Goal: Task Accomplishment & Management: Use online tool/utility

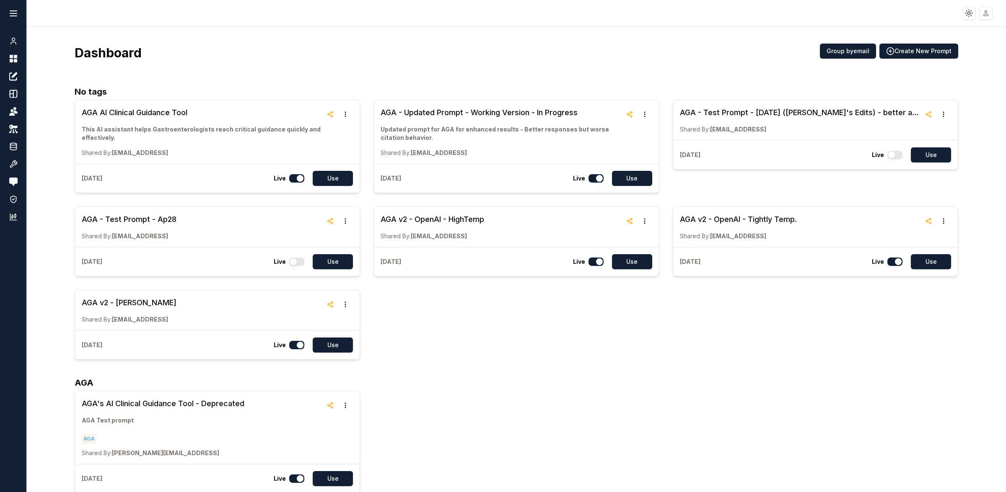
click at [986, 12] on html "Toggle theme Toggle user menu Chat Dashboard Create Prompts Templates Teams API…" at bounding box center [503, 246] width 1006 height 492
click at [692, 28] on html "Toggle theme Toggle user menu Chat Dashboard Create Prompts Templates Teams API…" at bounding box center [503, 246] width 1006 height 492
click at [9, 144] on icon at bounding box center [13, 147] width 8 height 10
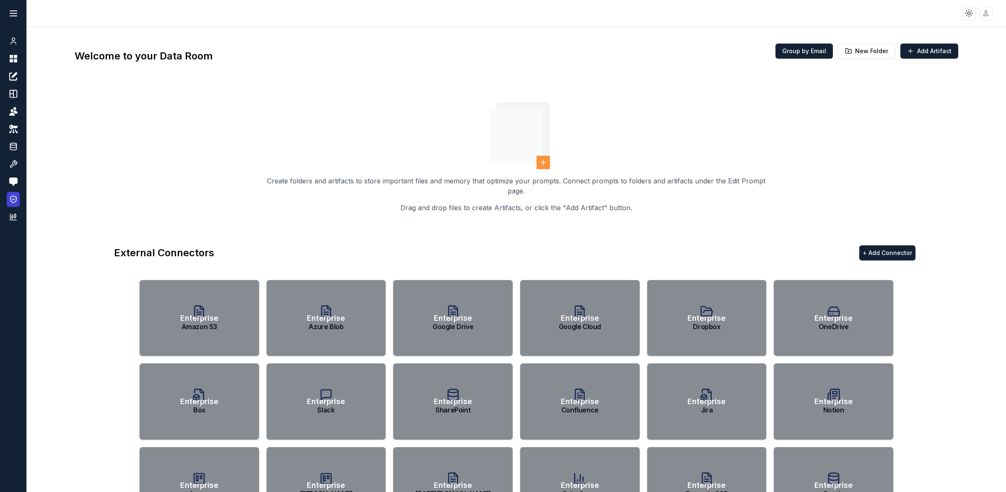
click at [13, 198] on icon at bounding box center [13, 199] width 8 height 8
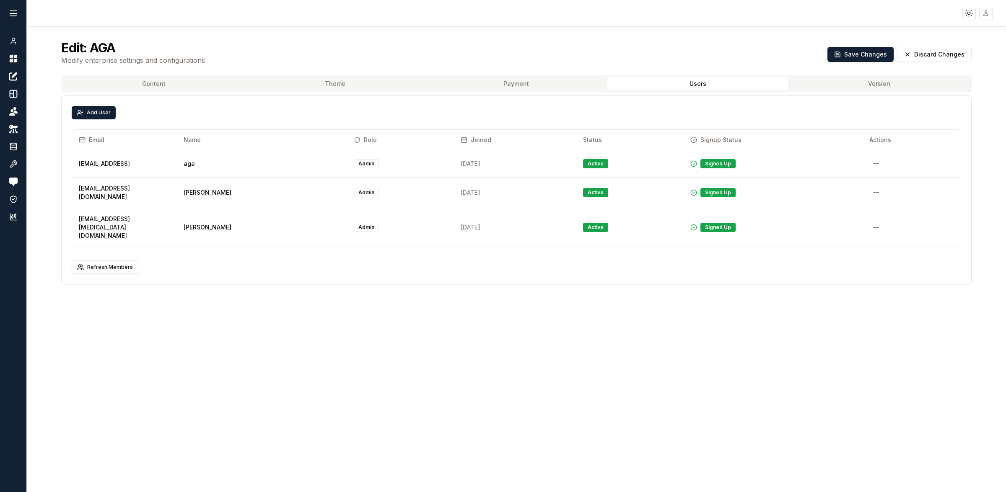
click at [724, 86] on button "Users" at bounding box center [697, 83] width 181 height 13
click at [537, 82] on button "Payment" at bounding box center [516, 83] width 181 height 13
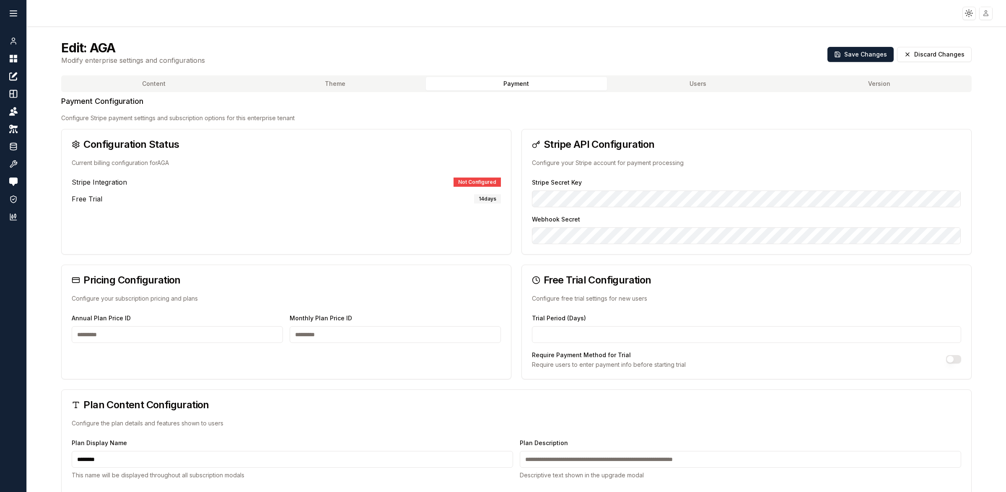
click at [196, 84] on button "Content" at bounding box center [153, 83] width 181 height 13
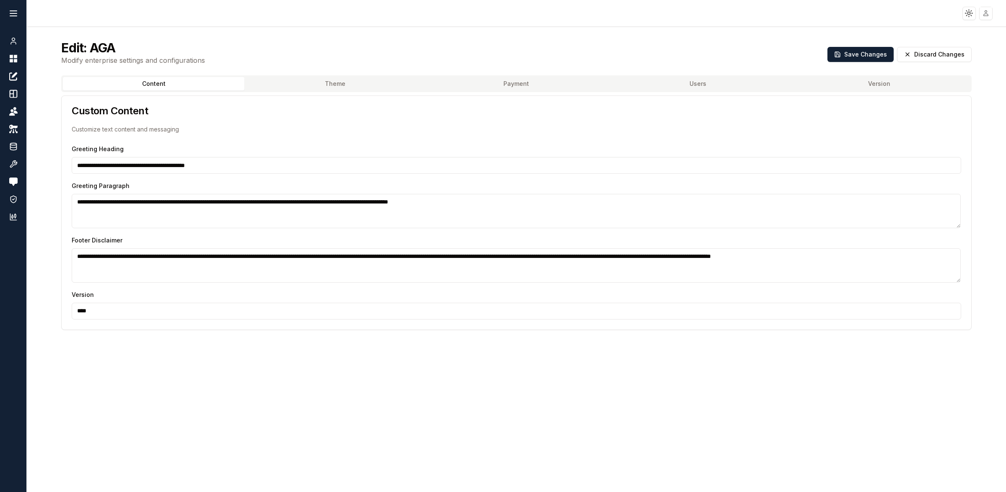
click at [316, 88] on button "Theme" at bounding box center [334, 83] width 181 height 13
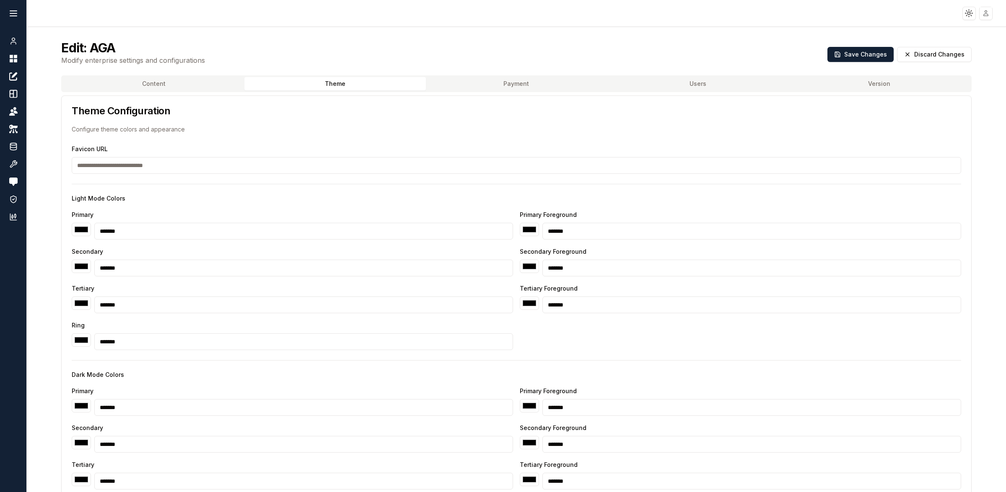
type input "*******"
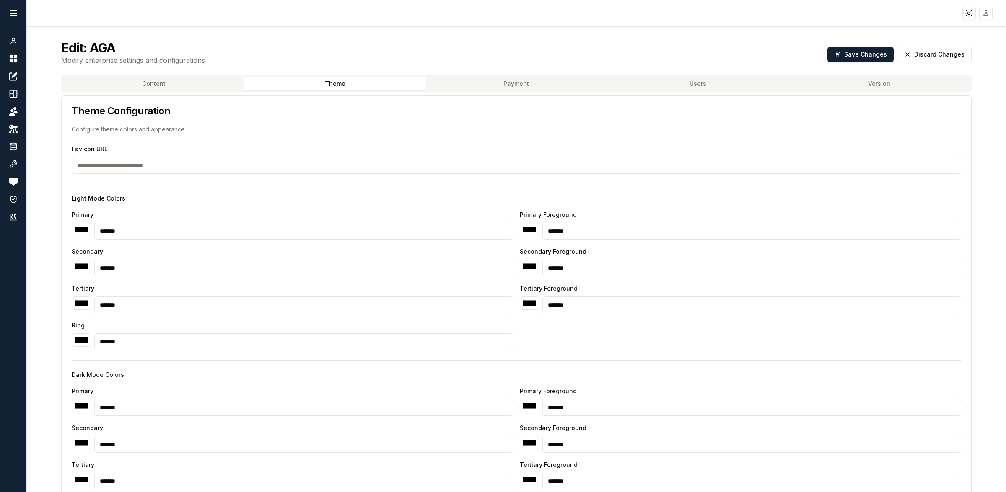
type input "*******"
click at [510, 86] on button "Payment" at bounding box center [516, 83] width 181 height 13
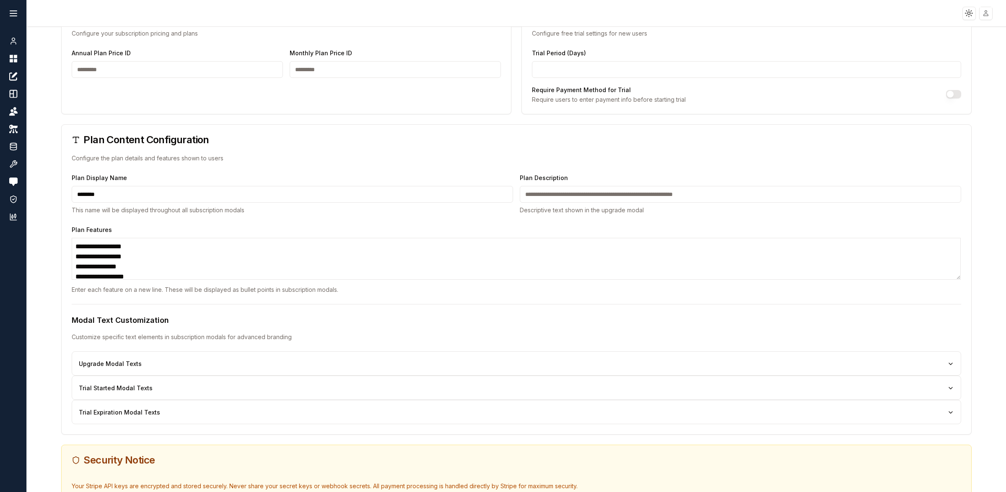
scroll to position [267, 0]
click at [119, 361] on button "Upgrade Modal Texts" at bounding box center [516, 362] width 875 height 8
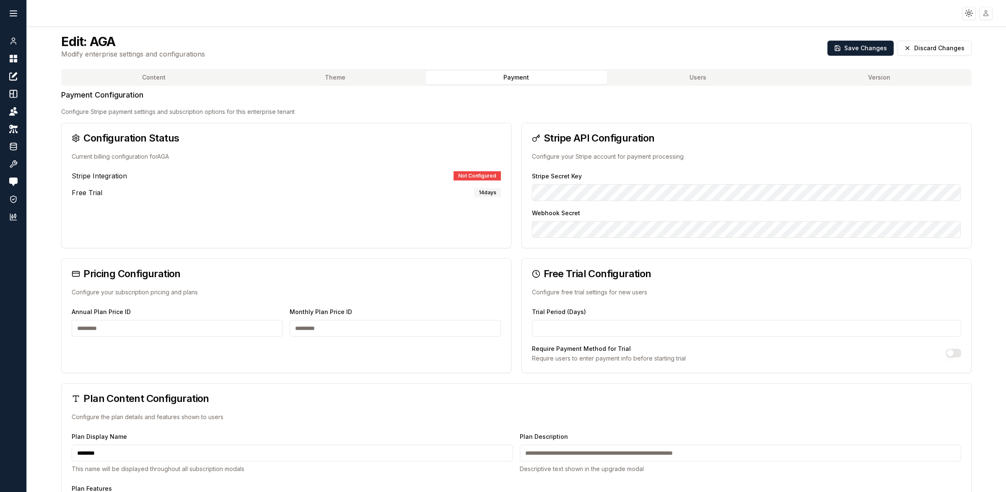
scroll to position [0, 0]
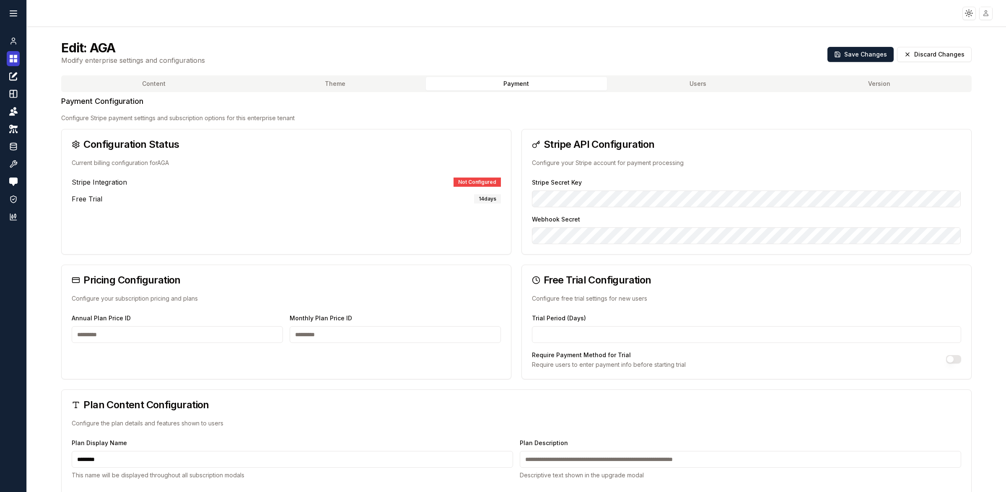
click at [12, 59] on icon at bounding box center [13, 59] width 8 height 10
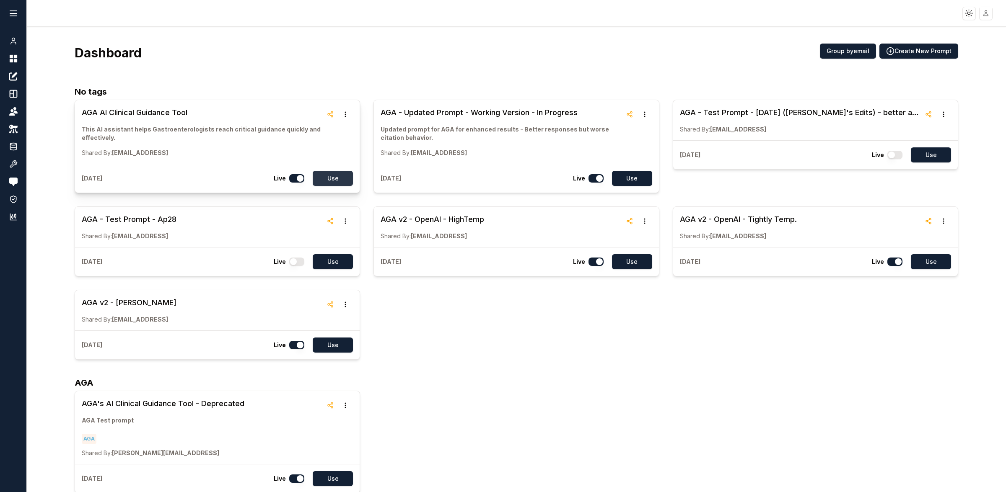
click at [337, 180] on button "Use" at bounding box center [333, 178] width 40 height 15
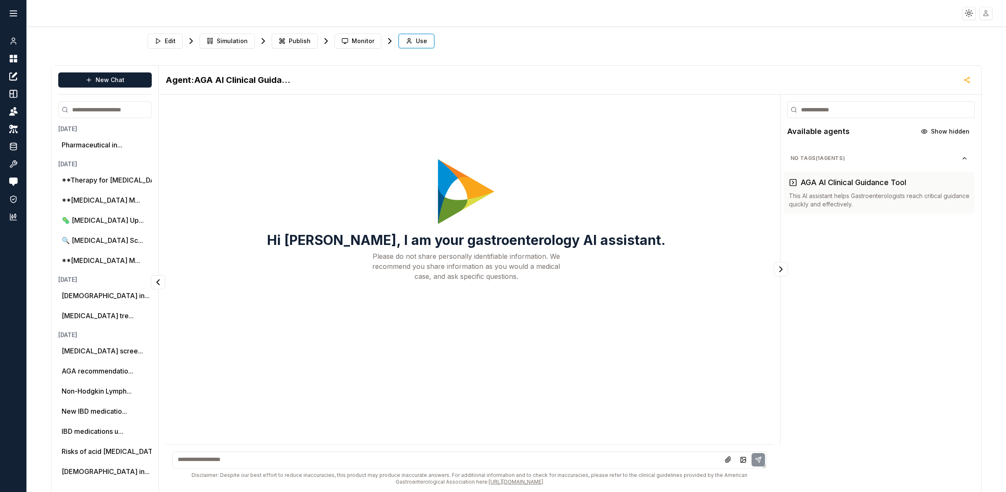
click at [351, 463] on textarea at bounding box center [469, 460] width 594 height 17
